Goal: Check status: Check status

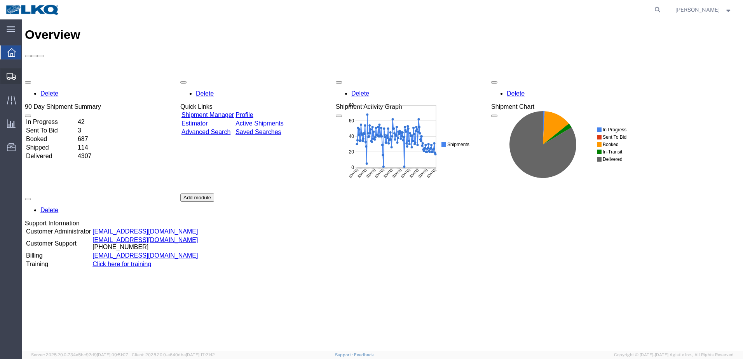
click at [27, 77] on span "Shipments" at bounding box center [23, 76] width 5 height 16
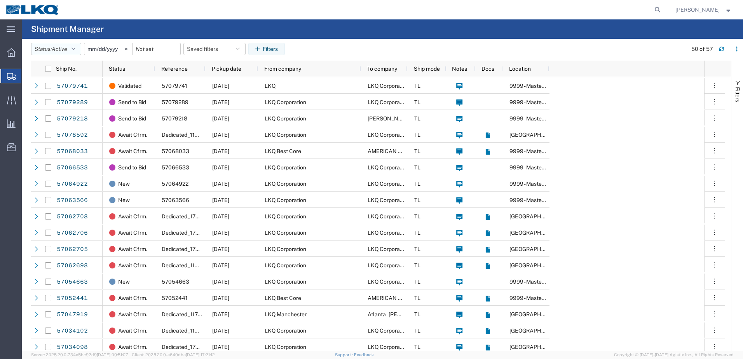
click at [75, 50] on icon "button" at bounding box center [74, 48] width 4 height 5
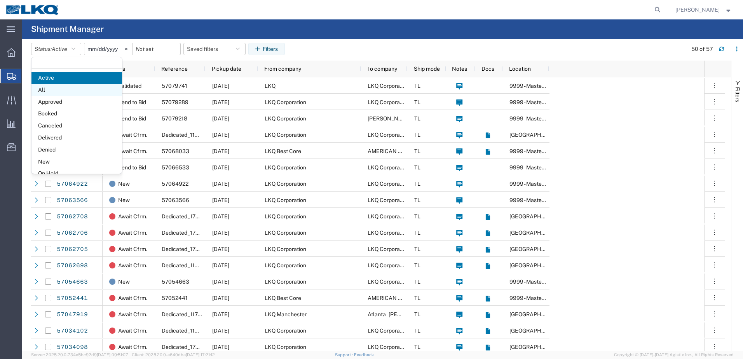
click at [40, 92] on span "All" at bounding box center [76, 90] width 91 height 12
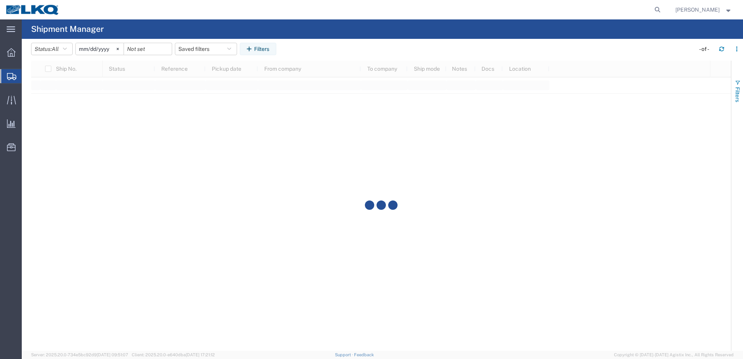
click at [737, 82] on span "button" at bounding box center [738, 83] width 6 height 6
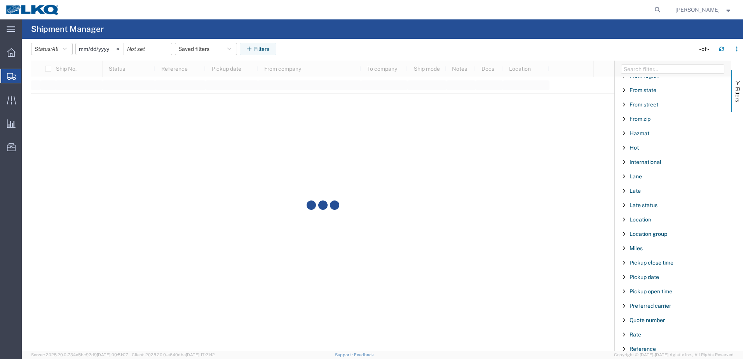
scroll to position [428, 0]
click at [643, 319] on span "Ship No." at bounding box center [640, 319] width 21 height 6
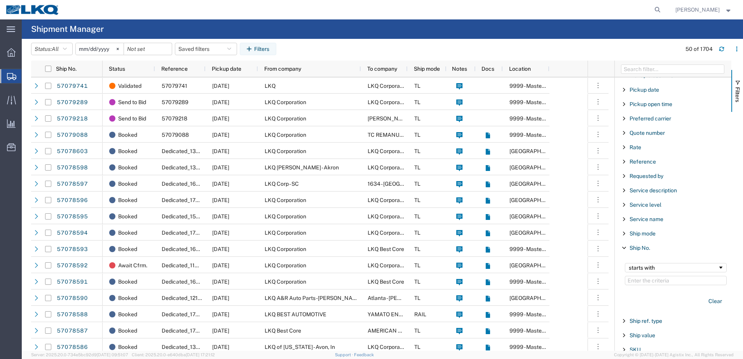
scroll to position [505, 0]
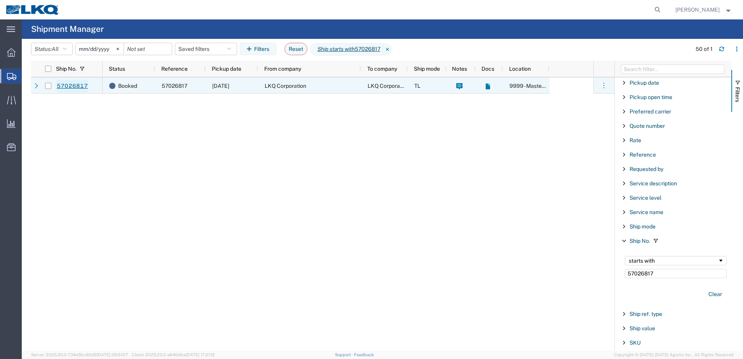
type input "57026817"
click at [64, 87] on link "57026817" at bounding box center [72, 86] width 32 height 12
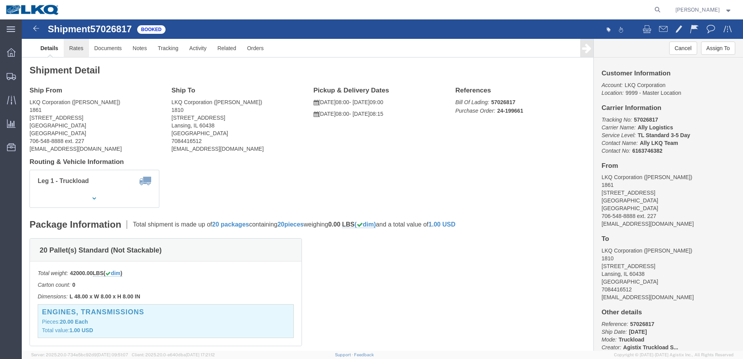
click link "Rates"
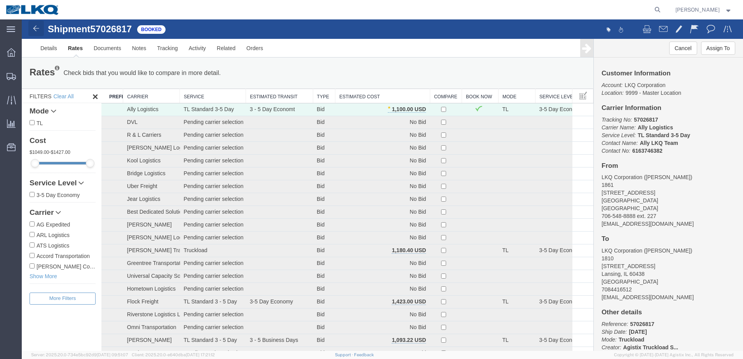
click at [34, 29] on img at bounding box center [35, 28] width 9 height 9
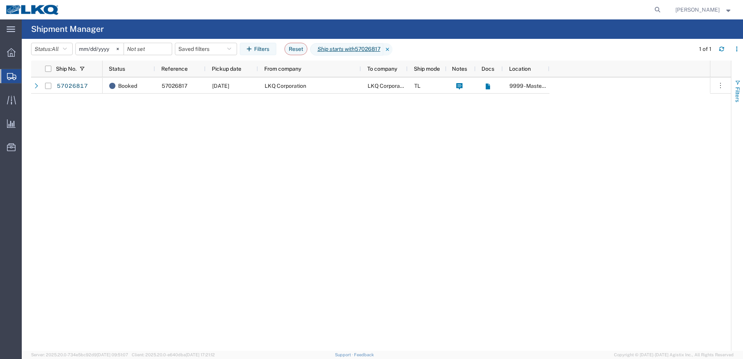
click at [738, 81] on span "button" at bounding box center [738, 83] width 6 height 6
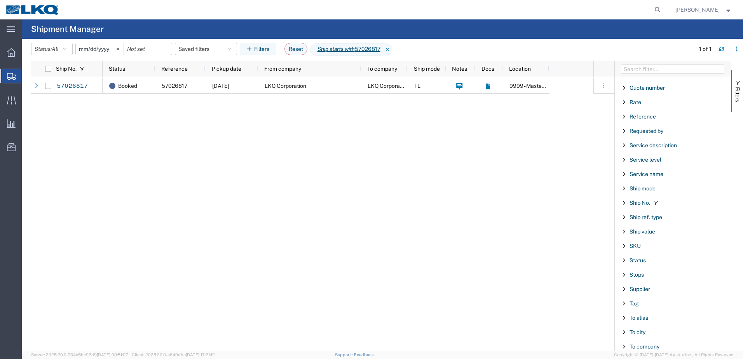
scroll to position [544, 0]
click at [647, 202] on span "Ship No." at bounding box center [640, 202] width 21 height 6
drag, startPoint x: 655, startPoint y: 235, endPoint x: 513, endPoint y: 225, distance: 142.6
click at [523, 229] on div "Ship No. Status Reference Pickup date From company To company Ship mode Notes D…" at bounding box center [387, 206] width 712 height 290
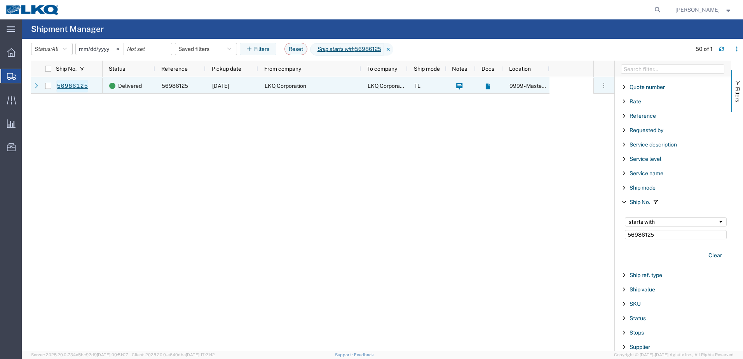
type input "56986125"
click at [70, 86] on link "56986125" at bounding box center [72, 86] width 32 height 12
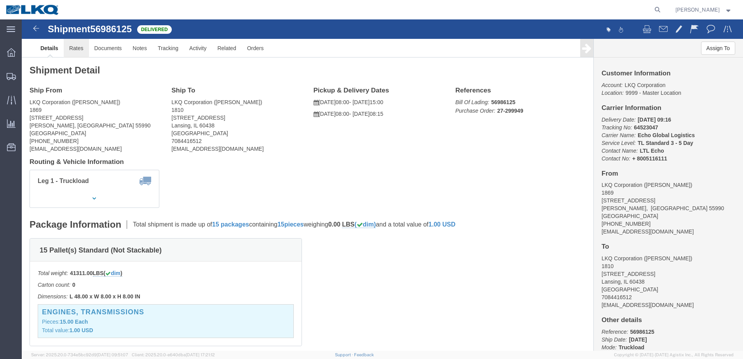
click link "Rates"
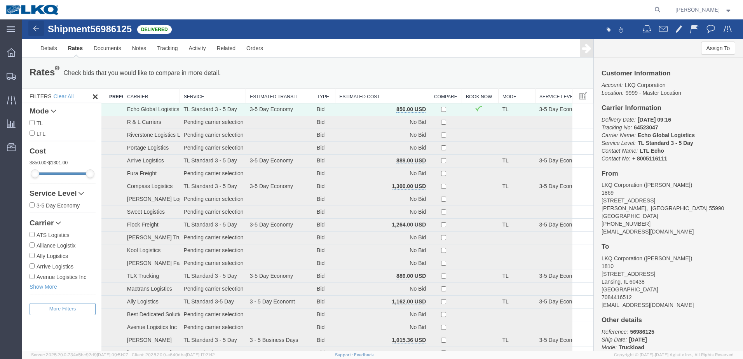
click at [35, 28] on img at bounding box center [35, 28] width 9 height 9
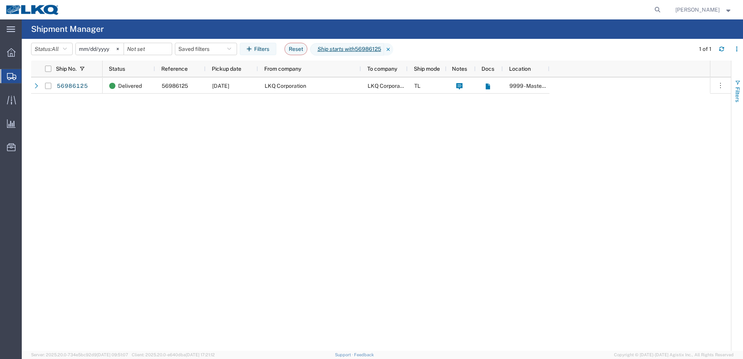
click at [738, 83] on span "button" at bounding box center [738, 83] width 6 height 6
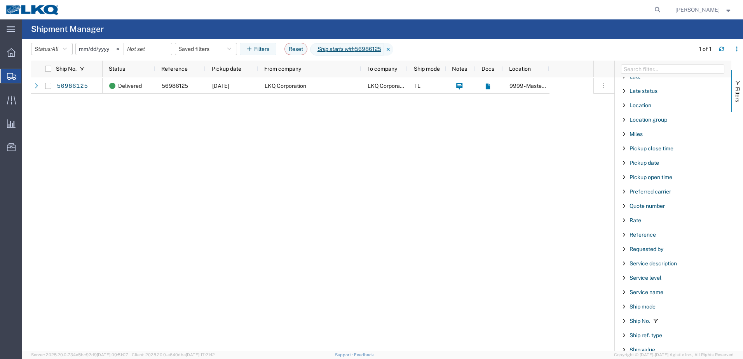
scroll to position [428, 0]
click at [638, 319] on span "Ship No." at bounding box center [640, 319] width 21 height 6
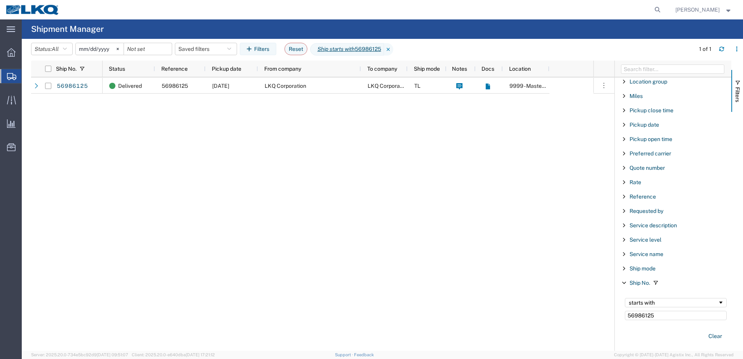
scroll to position [544, 0]
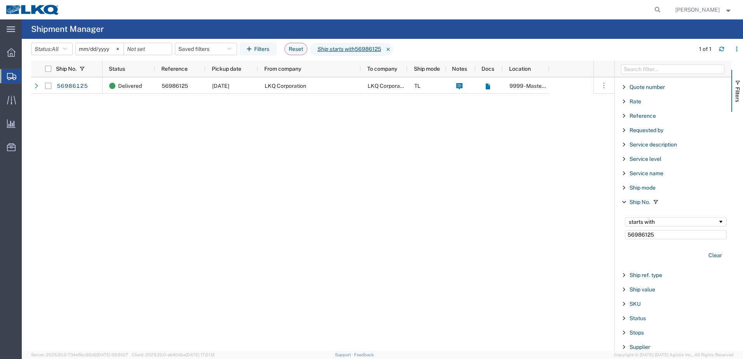
drag, startPoint x: 659, startPoint y: 235, endPoint x: 560, endPoint y: 235, distance: 99.1
click at [578, 232] on div "Ship No. Status Reference Pickup date From company To company Ship mode Notes D…" at bounding box center [387, 206] width 712 height 290
type input "57067838"
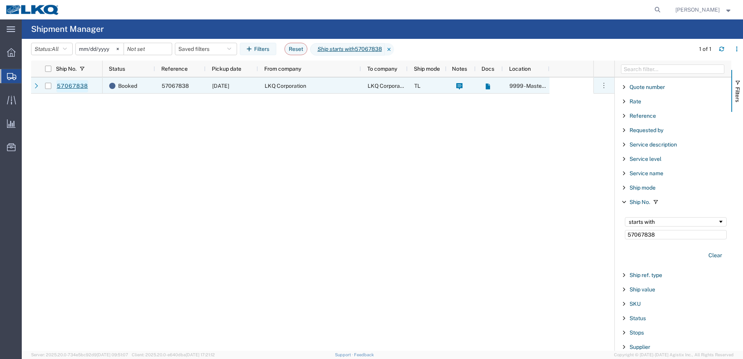
click at [74, 85] on link "57067838" at bounding box center [72, 86] width 32 height 12
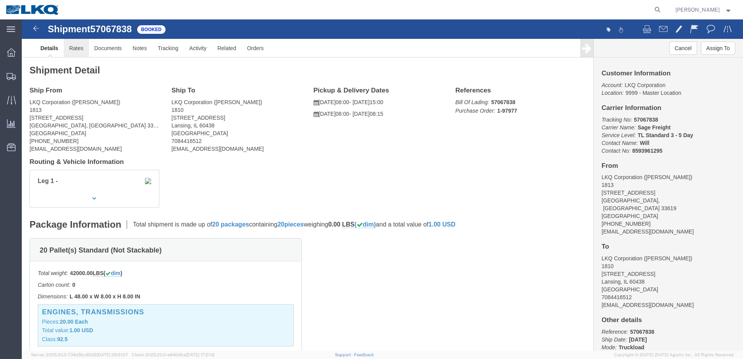
click link "Rates"
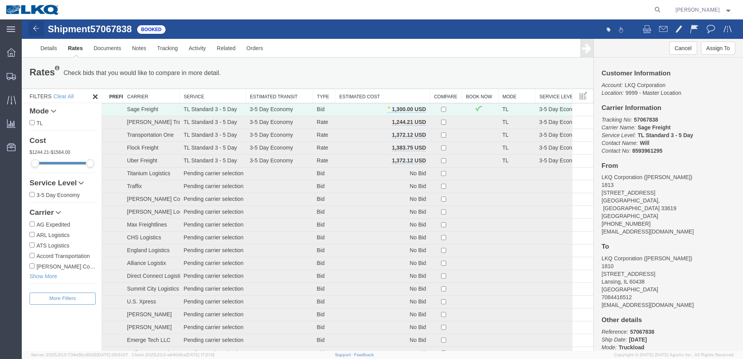
click at [35, 30] on img at bounding box center [35, 28] width 9 height 9
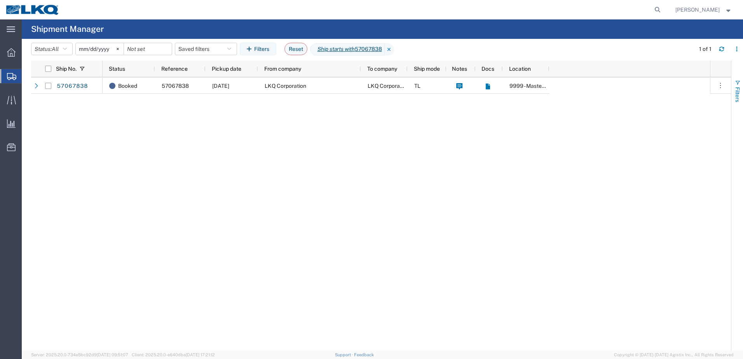
click at [737, 85] on span "button" at bounding box center [738, 83] width 6 height 6
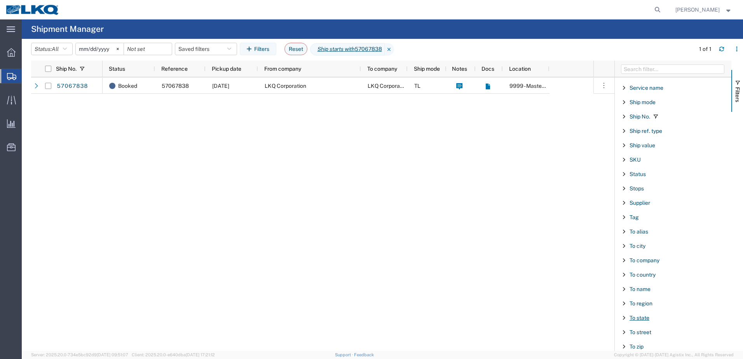
scroll to position [559, 0]
click at [646, 189] on span "Ship No." at bounding box center [640, 187] width 21 height 6
drag, startPoint x: 661, startPoint y: 221, endPoint x: 549, endPoint y: 215, distance: 111.7
click at [557, 216] on div "Ship No. Status Reference Pickup date From company To company Ship mode Notes D…" at bounding box center [387, 206] width 712 height 290
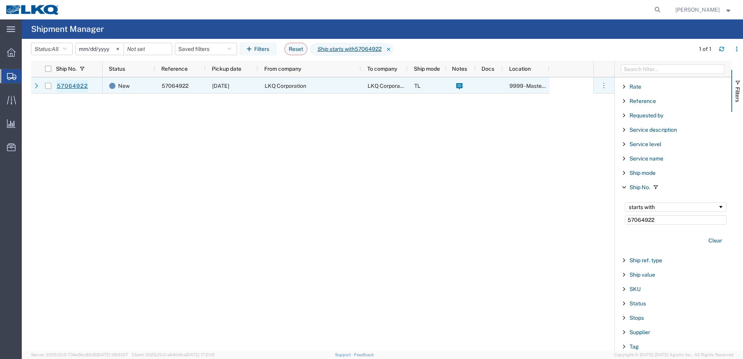
type input "57064922"
click at [72, 87] on link "57064922" at bounding box center [72, 86] width 32 height 12
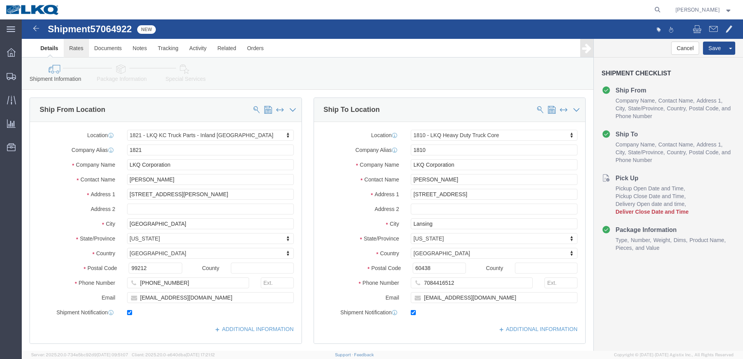
select select "27674"
select select "27660"
click link "Activity"
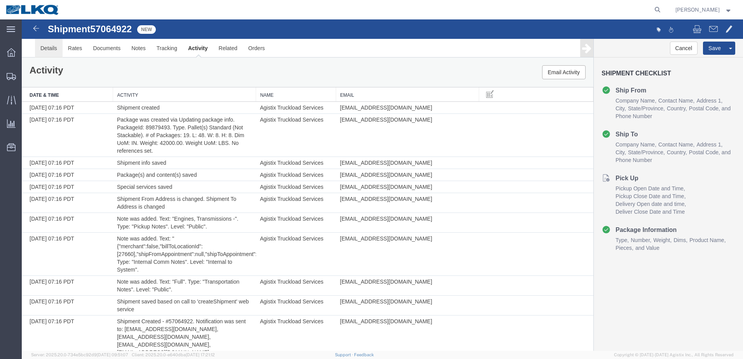
click at [52, 48] on link "Details" at bounding box center [49, 48] width 28 height 19
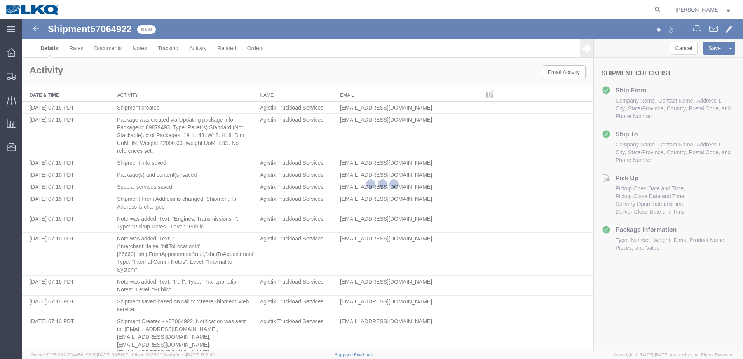
select select "27674"
select select "27660"
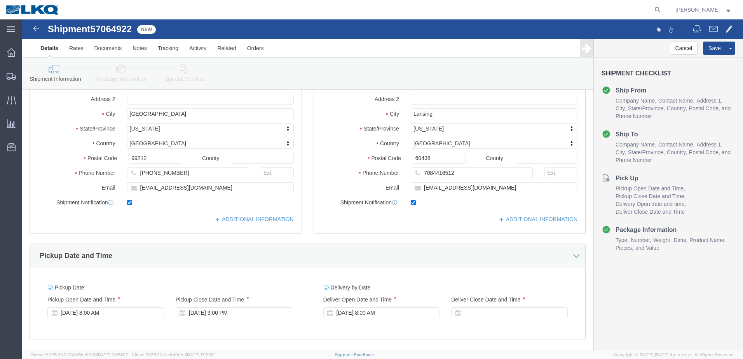
scroll to position [103, 0]
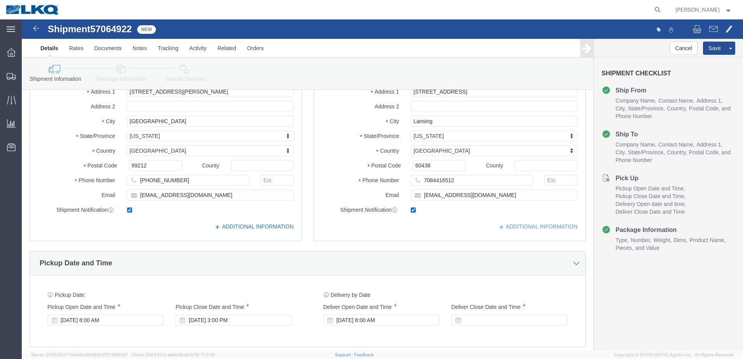
click icon
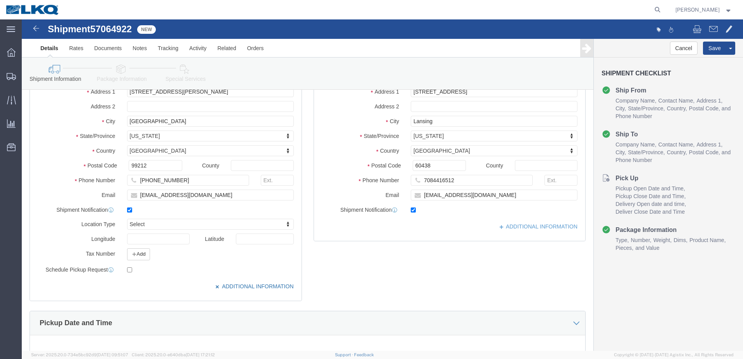
click icon
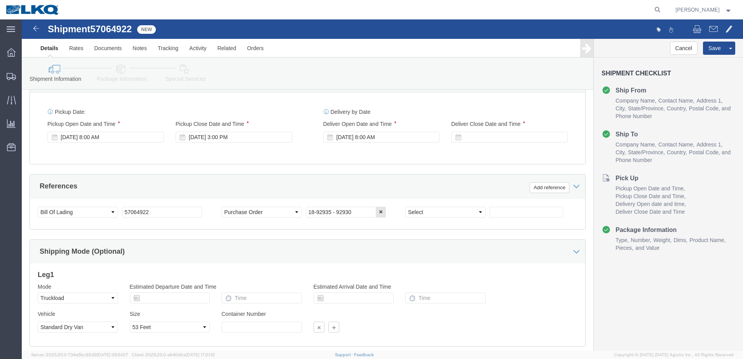
scroll to position [219, 0]
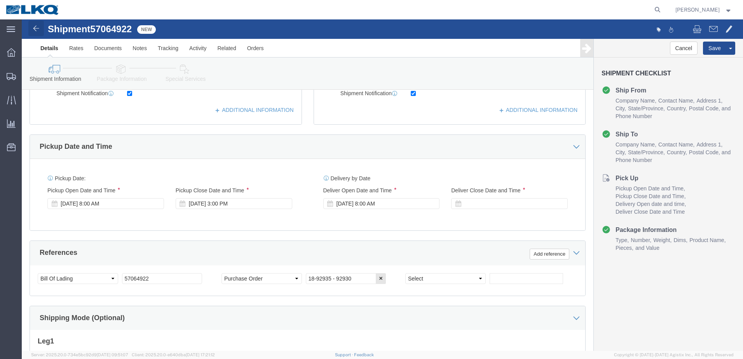
click img
